Goal: Communication & Community: Participate in discussion

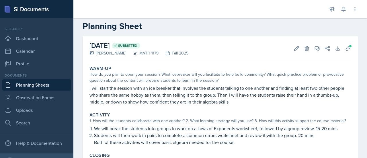
scroll to position [11, 0]
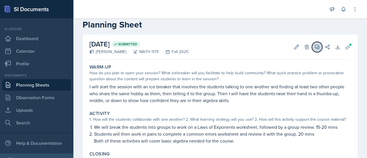
click at [315, 47] on icon at bounding box center [317, 47] width 4 height 4
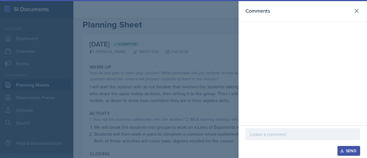
click at [160, 94] on div at bounding box center [183, 79] width 367 height 158
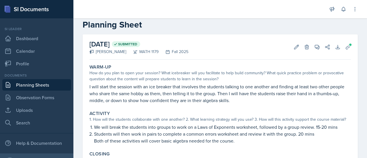
click at [34, 88] on link "Planning Sheets" at bounding box center [36, 84] width 69 height 11
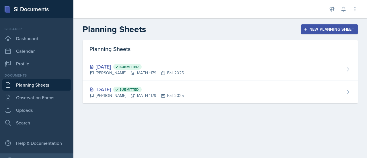
click at [116, 74] on div "[PERSON_NAME] MATH 1179 Fall 2025" at bounding box center [137, 73] width 94 height 6
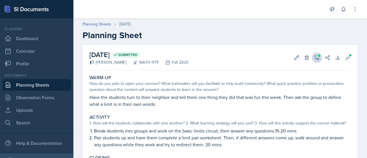
click at [315, 58] on icon at bounding box center [317, 58] width 6 height 6
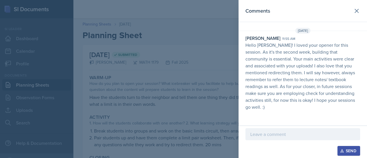
click at [119, 94] on div at bounding box center [183, 79] width 367 height 158
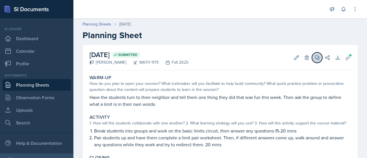
click at [315, 62] on button "View Comments" at bounding box center [317, 57] width 10 height 10
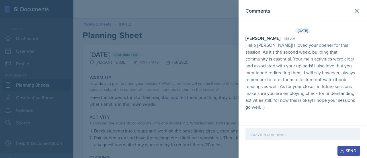
click at [309, 133] on p at bounding box center [302, 134] width 105 height 7
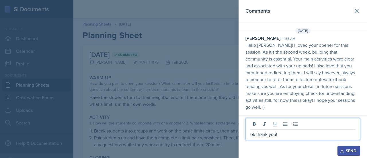
click at [348, 154] on button "Send" at bounding box center [349, 151] width 23 height 10
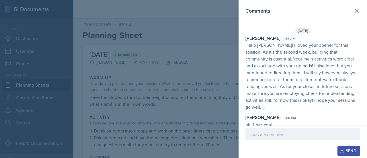
click at [129, 123] on div at bounding box center [183, 79] width 367 height 158
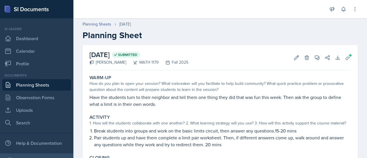
click at [28, 85] on link "Planning Sheets" at bounding box center [36, 84] width 69 height 11
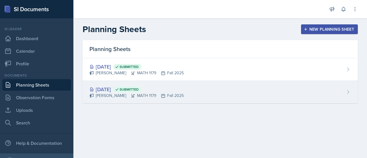
click at [186, 91] on div "[DATE] Submitted [PERSON_NAME] MATH 1179 Fall 2025" at bounding box center [220, 92] width 275 height 22
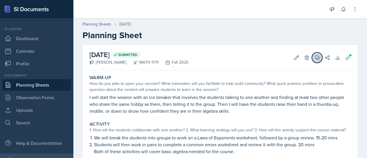
click at [314, 59] on icon at bounding box center [317, 58] width 6 height 6
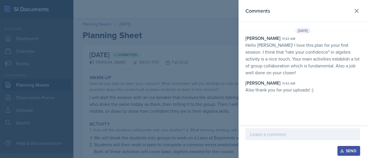
click at [272, 133] on p at bounding box center [302, 134] width 105 height 7
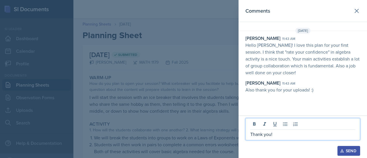
click at [348, 152] on div "Send" at bounding box center [348, 151] width 15 height 5
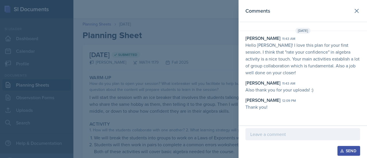
click at [150, 101] on div at bounding box center [183, 79] width 367 height 158
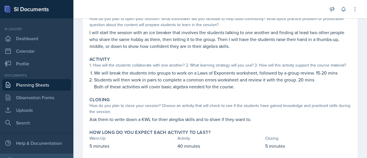
scroll to position [66, 0]
